Goal: Task Accomplishment & Management: Complete application form

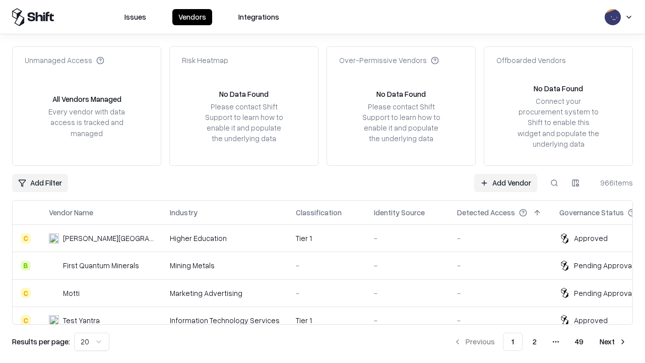
click at [505, 182] on link "Add Vendor" at bounding box center [505, 183] width 63 height 18
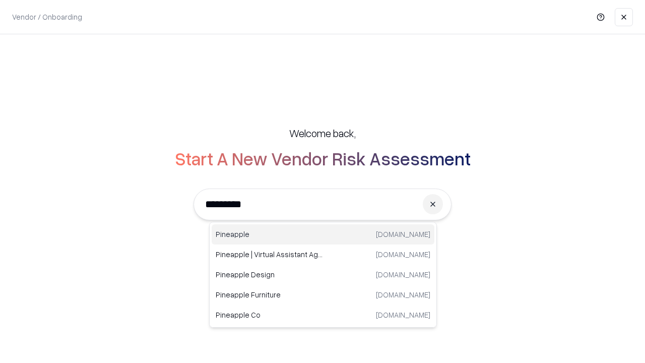
click at [323, 234] on div "Pineapple pineappleenergy.com" at bounding box center [322, 234] width 223 height 20
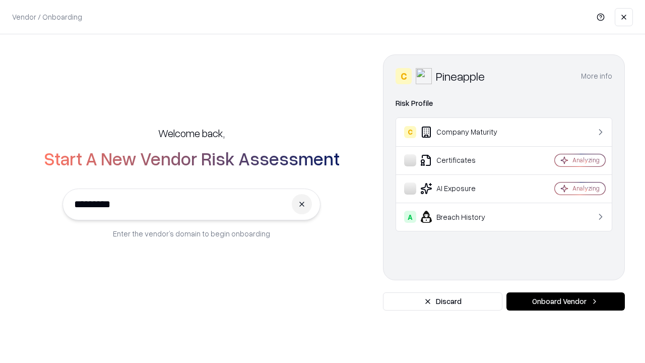
type input "*********"
click at [565, 301] on button "Onboard Vendor" at bounding box center [565, 301] width 118 height 18
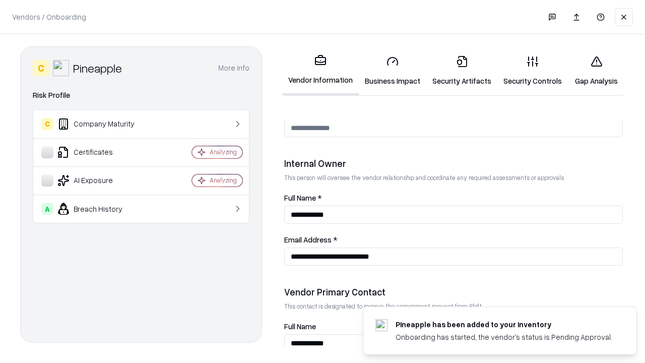
scroll to position [522, 0]
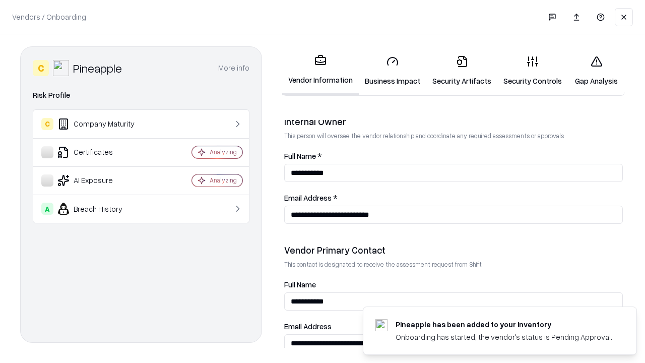
click at [392, 70] on link "Business Impact" at bounding box center [392, 70] width 67 height 47
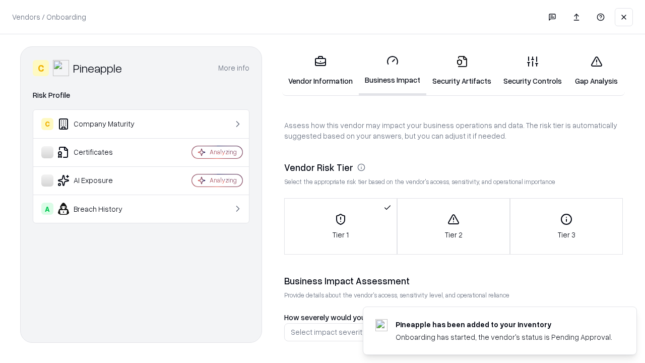
click at [461, 70] on link "Security Artifacts" at bounding box center [461, 70] width 71 height 47
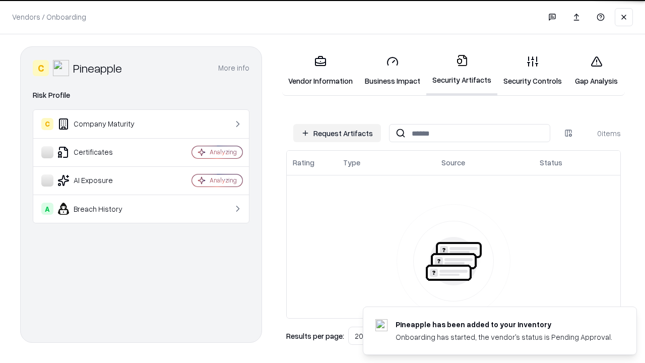
click at [337, 133] on button "Request Artifacts" at bounding box center [337, 133] width 88 height 18
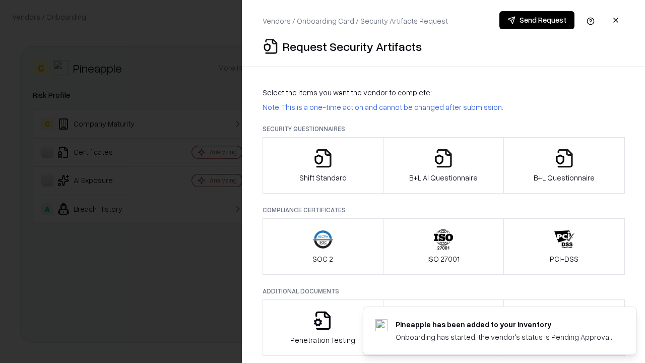
click at [322, 165] on icon "button" at bounding box center [323, 158] width 20 height 20
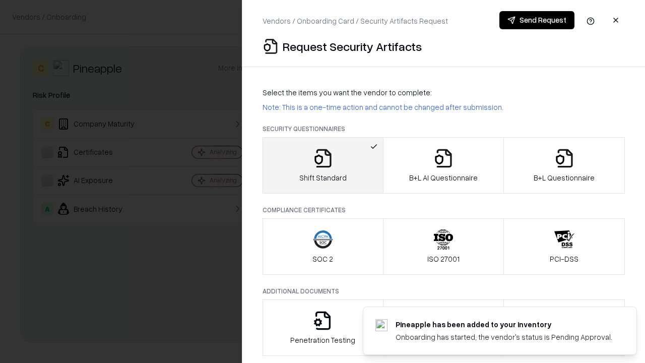
click at [536, 20] on button "Send Request" at bounding box center [536, 20] width 75 height 18
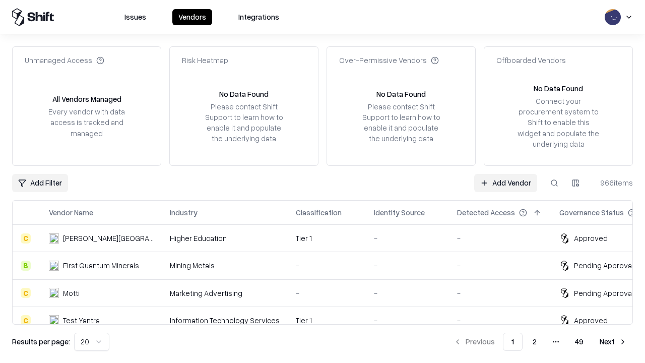
click at [554, 182] on button at bounding box center [554, 183] width 18 height 18
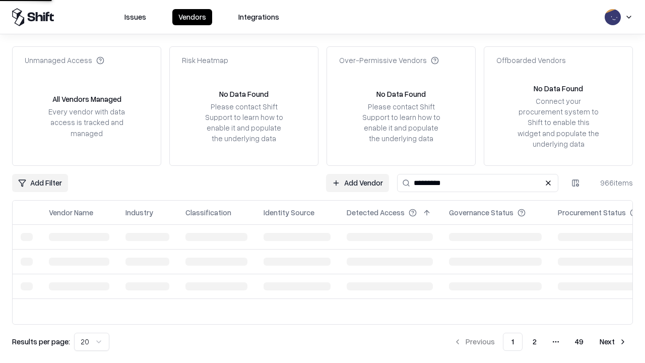
type input "*********"
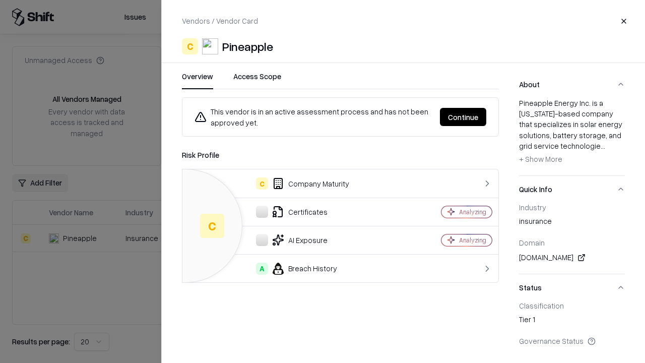
click at [463, 117] on button "Continue" at bounding box center [463, 117] width 46 height 18
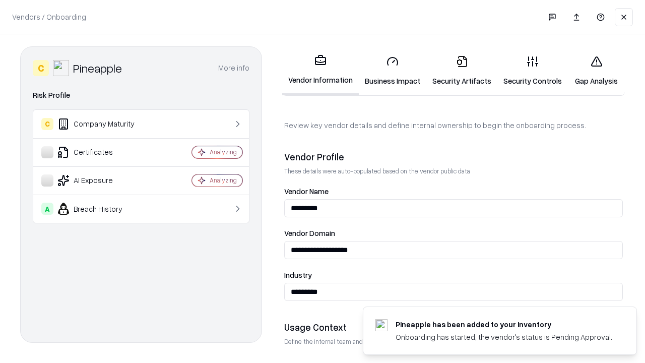
click at [461, 70] on link "Security Artifacts" at bounding box center [461, 70] width 71 height 47
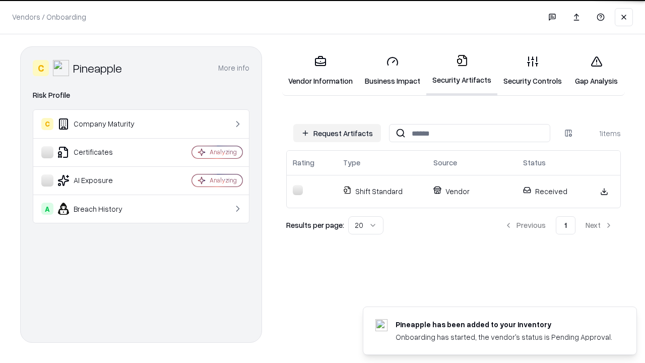
click at [532, 70] on link "Security Controls" at bounding box center [532, 70] width 70 height 47
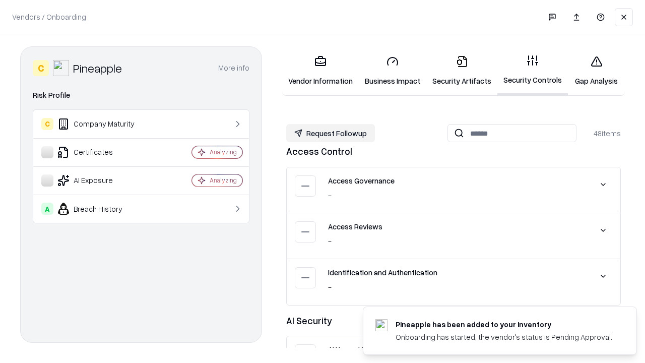
click at [330, 133] on button "Request Followup" at bounding box center [330, 133] width 89 height 18
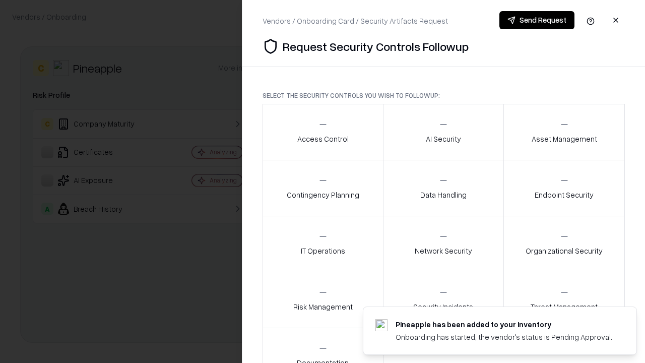
click at [322, 132] on div "Access Control" at bounding box center [322, 131] width 51 height 25
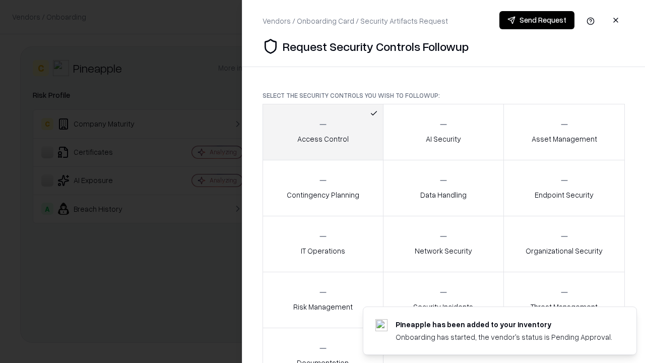
click at [536, 20] on button "Send Request" at bounding box center [536, 20] width 75 height 18
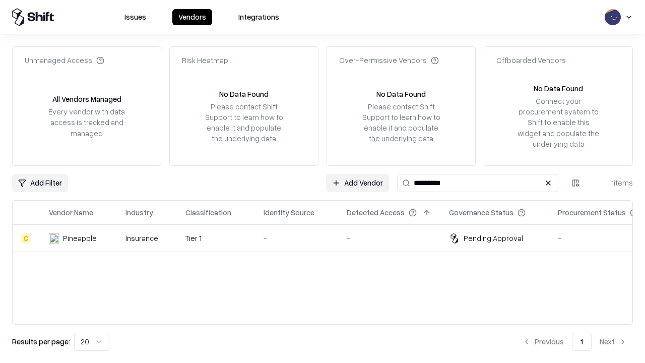
type input "*********"
click at [328, 238] on div "-" at bounding box center [296, 238] width 67 height 11
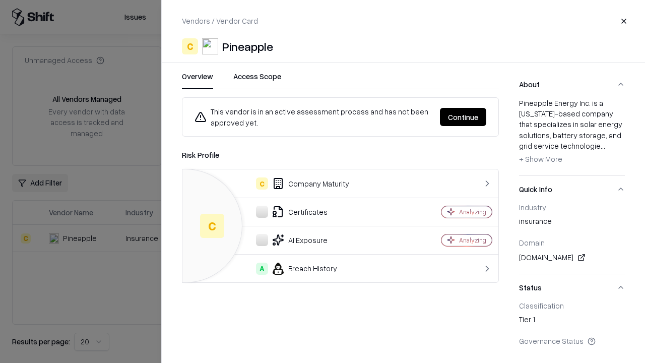
click at [463, 117] on button "Continue" at bounding box center [463, 117] width 46 height 18
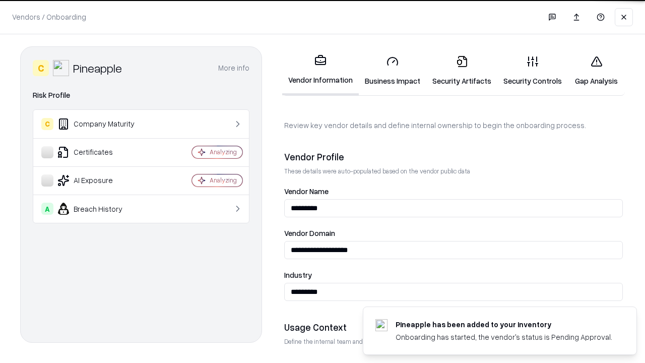
click at [596, 70] on link "Gap Analysis" at bounding box center [595, 70] width 57 height 47
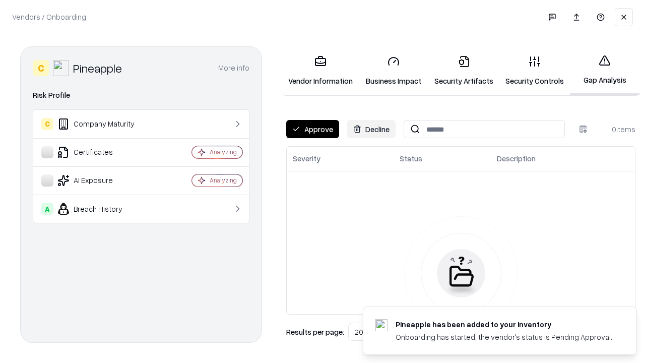
click at [312, 129] on button "Approve" at bounding box center [312, 129] width 53 height 18
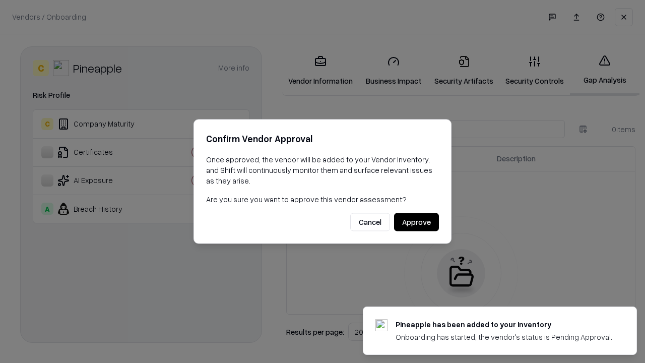
click at [416, 222] on button "Approve" at bounding box center [416, 222] width 45 height 18
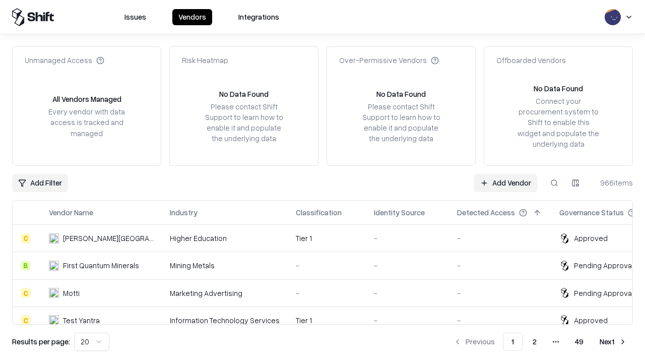
type input "*********"
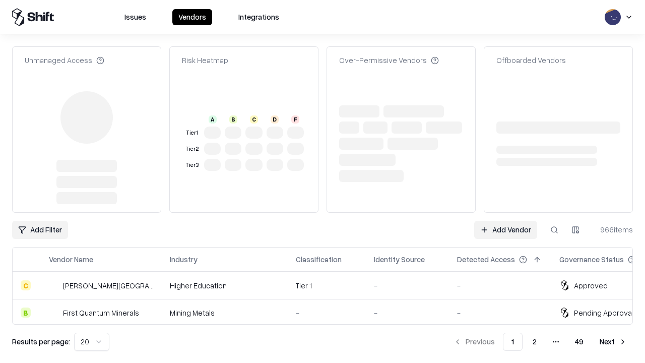
click at [505, 221] on link "Add Vendor" at bounding box center [505, 230] width 63 height 18
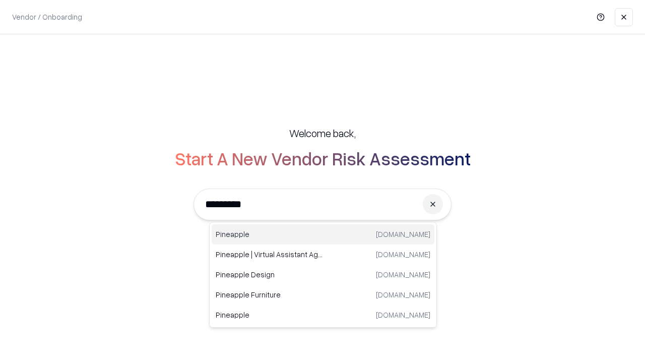
click at [323, 234] on div "Pineapple pineappleenergy.com" at bounding box center [322, 234] width 223 height 20
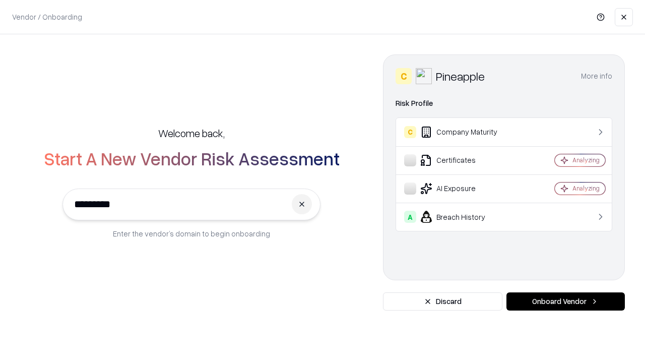
type input "*********"
click at [565, 301] on button "Onboard Vendor" at bounding box center [565, 301] width 118 height 18
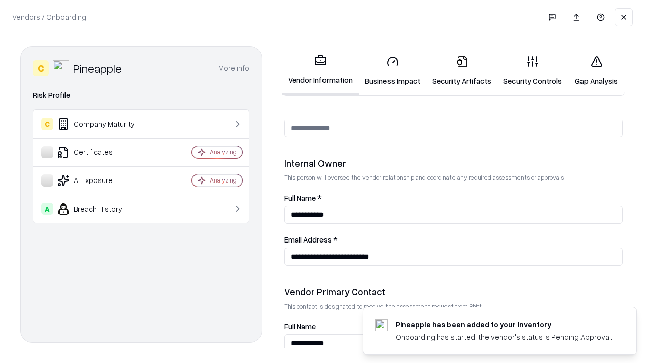
scroll to position [522, 0]
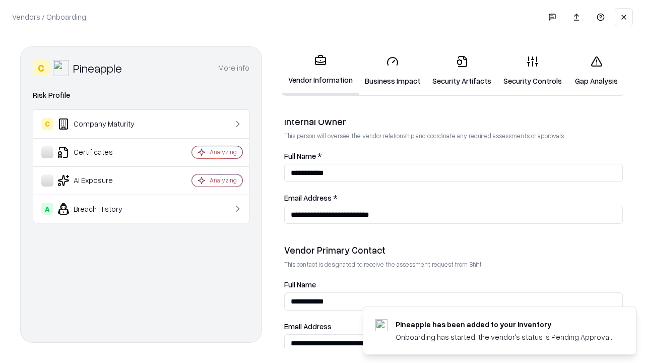
click at [596, 70] on link "Gap Analysis" at bounding box center [595, 70] width 57 height 47
